Goal: Task Accomplishment & Management: Complete application form

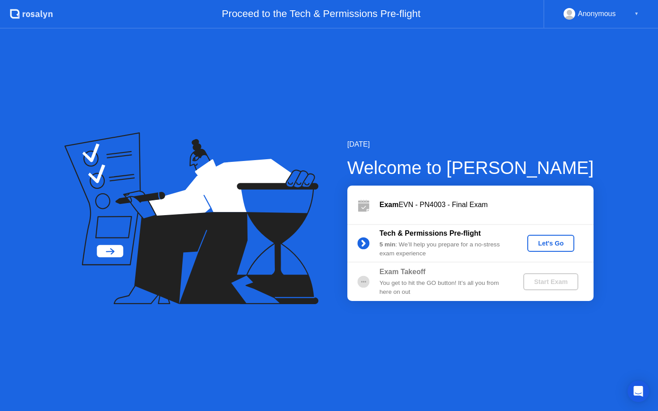
click at [558, 240] on div "Let's Go" at bounding box center [551, 243] width 40 height 7
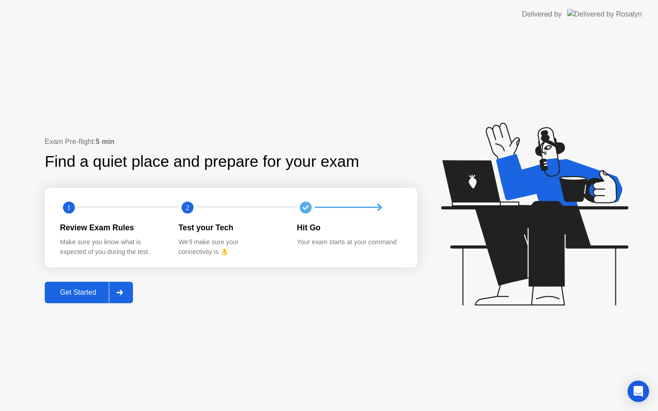
click at [121, 289] on div at bounding box center [119, 293] width 21 height 21
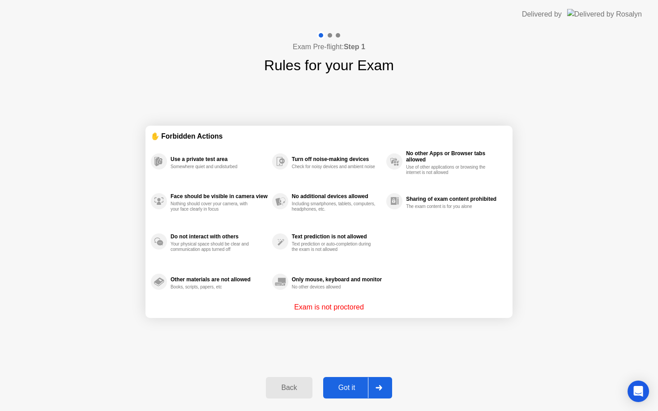
click at [360, 385] on div "Got it" at bounding box center [347, 388] width 42 height 8
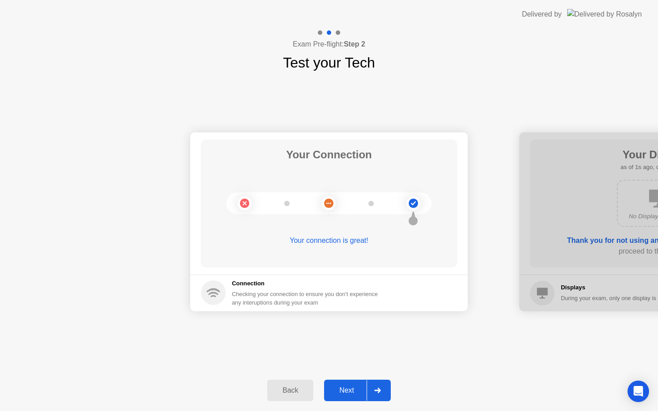
click at [354, 394] on div "Next" at bounding box center [347, 391] width 40 height 8
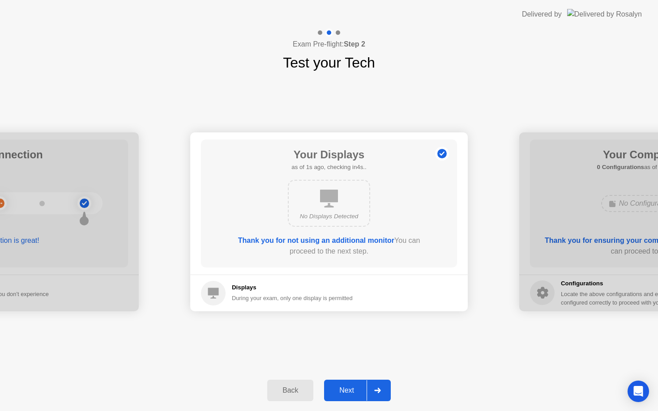
click at [354, 394] on div "Next" at bounding box center [347, 391] width 40 height 8
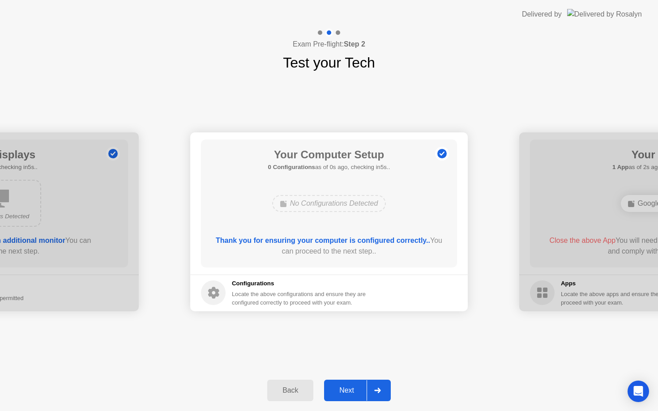
click at [354, 394] on div "Next" at bounding box center [347, 391] width 40 height 8
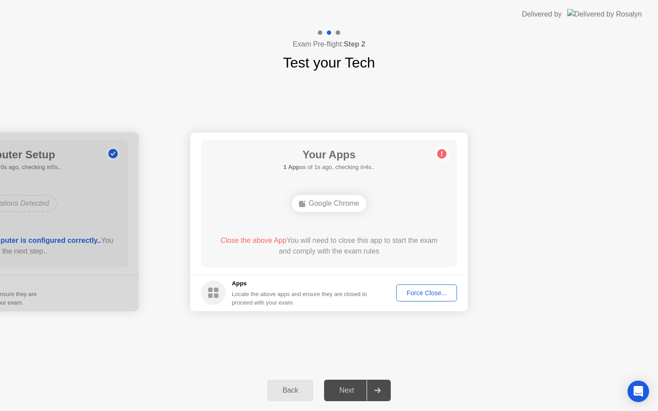
click at [415, 290] on div "Force Close..." at bounding box center [426, 293] width 55 height 7
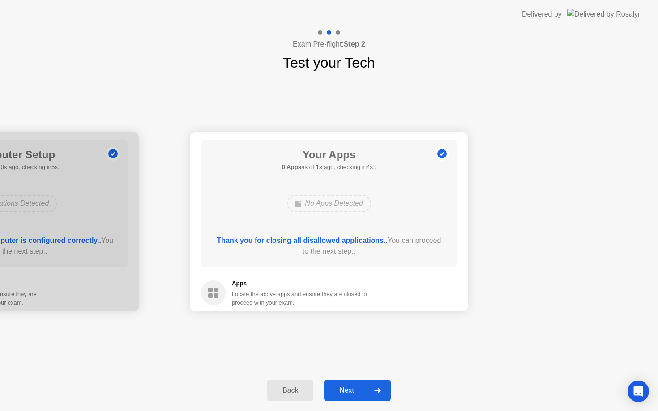
click at [347, 390] on div "Next" at bounding box center [347, 391] width 40 height 8
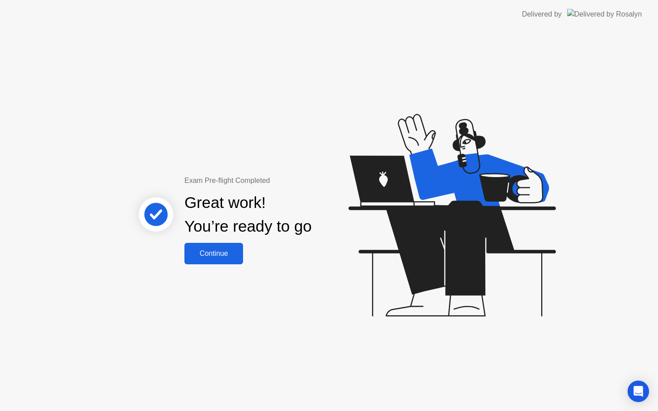
click at [214, 253] on div "Continue" at bounding box center [213, 254] width 53 height 8
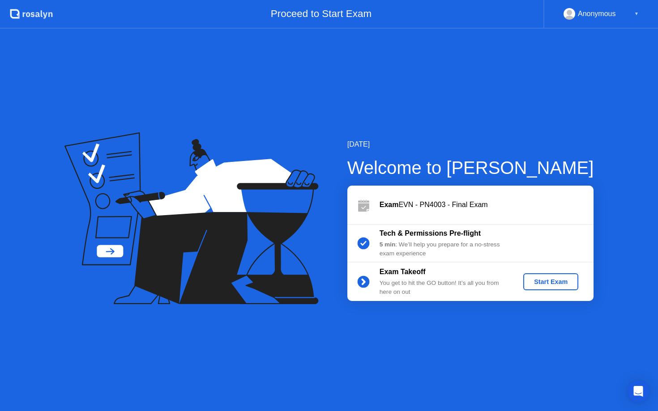
click at [563, 284] on div "Start Exam" at bounding box center [551, 282] width 48 height 7
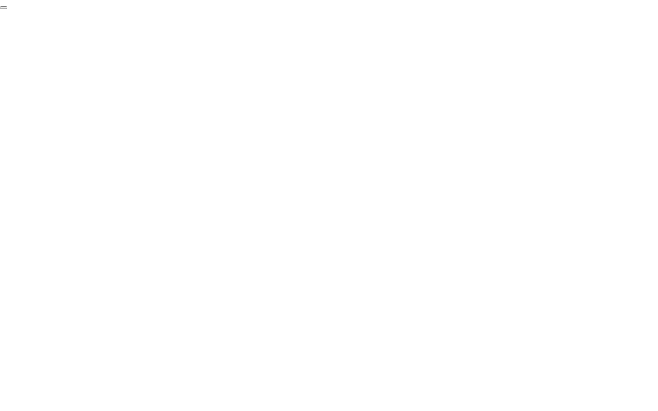
click at [7, 9] on button "End Proctoring Session" at bounding box center [3, 7] width 7 height 3
